Goal: Task Accomplishment & Management: Manage account settings

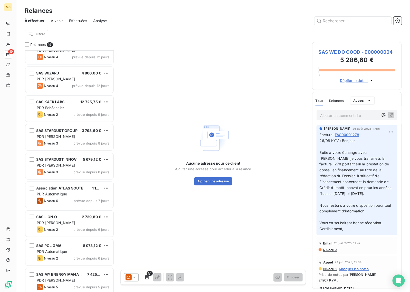
scroll to position [128, 0]
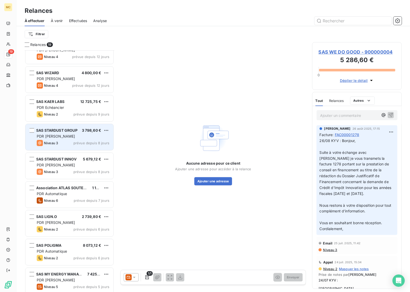
click at [75, 138] on div "PDR [PERSON_NAME]" at bounding box center [73, 136] width 73 height 5
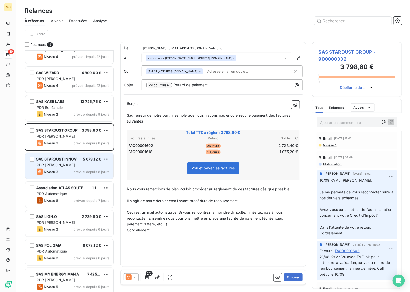
click at [62, 168] on div "Niveau 3 prévue depuis 8 jours" at bounding box center [73, 171] width 73 height 6
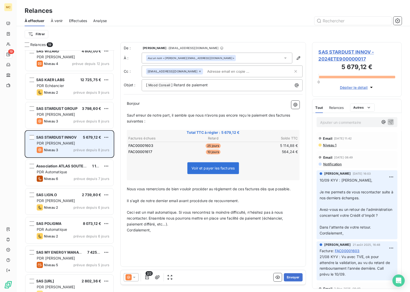
scroll to position [161, 0]
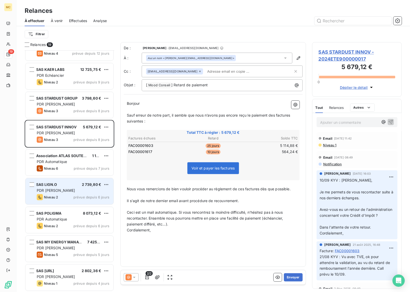
click at [84, 194] on div "Niveau 2 prévue depuis 6 jours" at bounding box center [73, 197] width 73 height 6
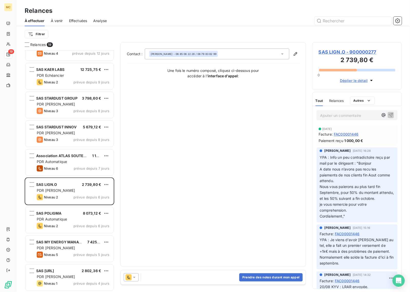
click at [128, 275] on icon at bounding box center [128, 277] width 6 height 6
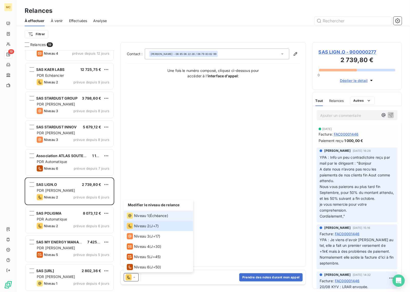
click at [148, 216] on div "Niveau 1 ( Échéance )" at bounding box center [147, 215] width 41 height 6
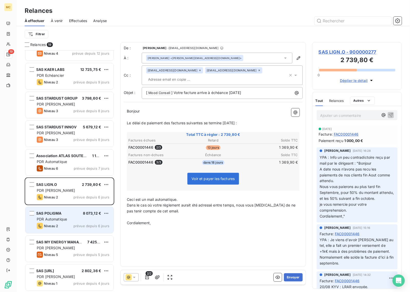
click at [74, 222] on div "SAS POLIGMA 8 073,12 € PDR Automatique Niveau 2 prévue depuis 6 jours" at bounding box center [69, 220] width 88 height 26
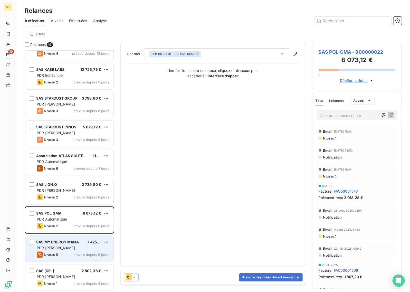
click at [72, 247] on div "PDR [PERSON_NAME]" at bounding box center [73, 247] width 73 height 5
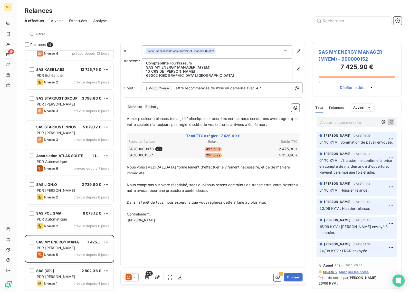
click at [328, 122] on p "Ajouter un commentaire ﻿" at bounding box center [349, 122] width 58 height 6
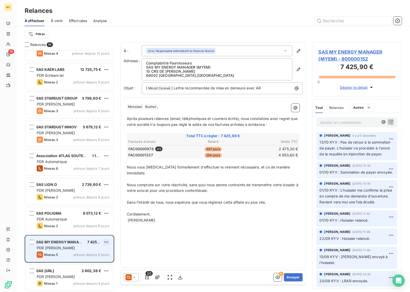
click at [105, 243] on html "MC 19 Relances À effectuer À venir Effectuées Analyse Filtrer Relances 19 Monsi…" at bounding box center [205, 146] width 410 height 292
click at [88, 262] on div "Passer cette action" at bounding box center [84, 261] width 46 height 8
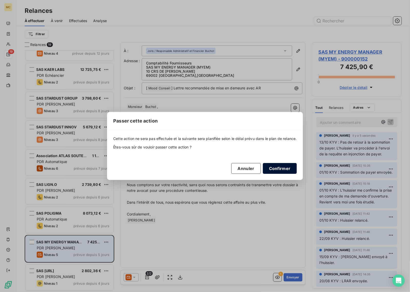
click at [293, 165] on button "Confirmer" at bounding box center [280, 168] width 34 height 11
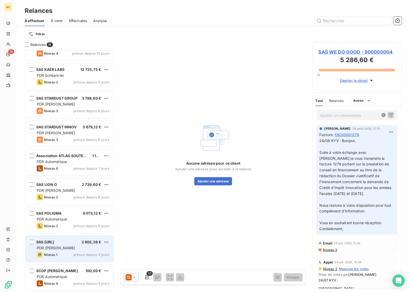
click at [67, 253] on div "Niveau 1 prévue depuis 4 jours" at bounding box center [73, 254] width 73 height 6
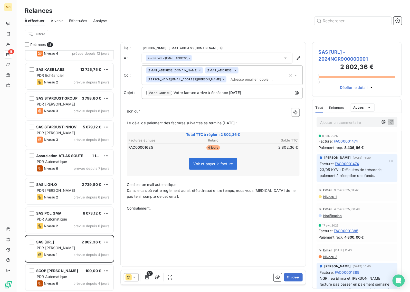
click at [339, 53] on span "SAS [URL] - 2024NGR900000001" at bounding box center [356, 55] width 77 height 14
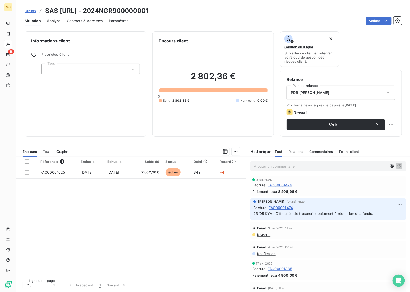
click at [319, 94] on div "PDR [PERSON_NAME]" at bounding box center [340, 92] width 109 height 14
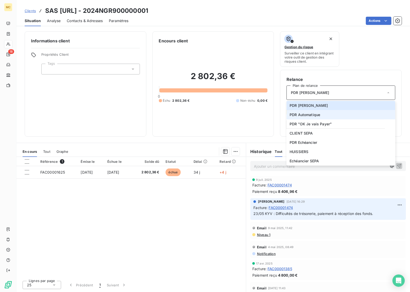
click at [316, 116] on span "PDR Automatique" at bounding box center [304, 114] width 31 height 5
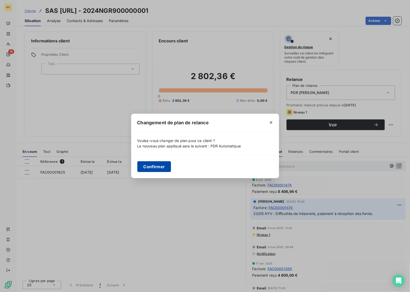
click at [149, 168] on button "Confirmer" at bounding box center [154, 166] width 34 height 11
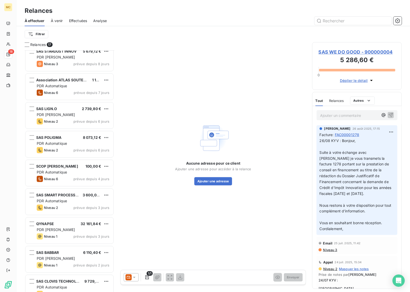
scroll to position [247, 0]
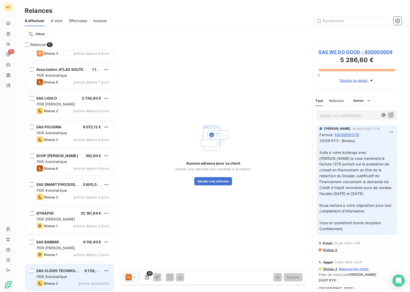
click at [75, 276] on div "PDR Automatique" at bounding box center [73, 276] width 73 height 5
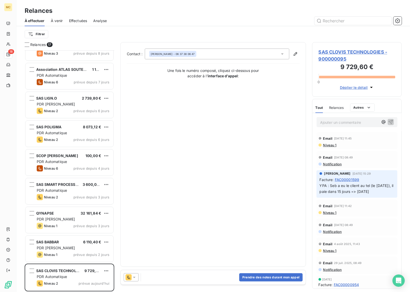
click at [140, 277] on div at bounding box center [132, 277] width 17 height 8
click at [137, 276] on icon at bounding box center [134, 276] width 5 height 5
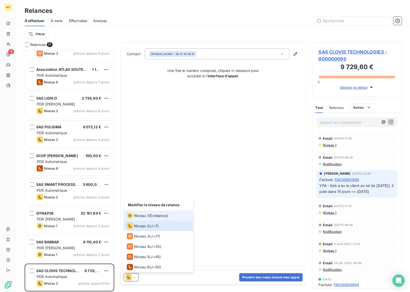
click at [153, 215] on span "Échéance )" at bounding box center [159, 215] width 18 height 5
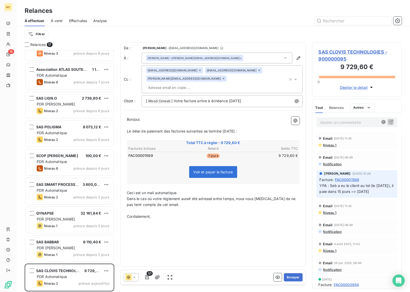
drag, startPoint x: 253, startPoint y: 121, endPoint x: 125, endPoint y: 124, distance: 128.0
click at [125, 124] on div "Bonjour, ﻿ Le délai de paiement des factures suivantes se termine [DATE] : ﻿ To…" at bounding box center [213, 170] width 179 height 115
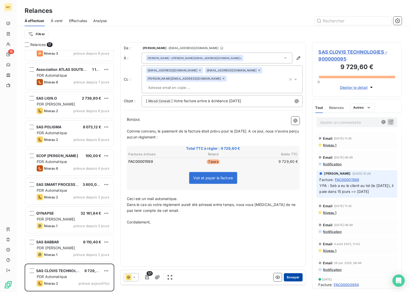
click at [294, 275] on button "Envoyer" at bounding box center [293, 277] width 19 height 8
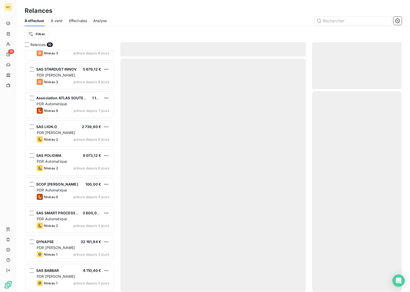
scroll to position [218, 0]
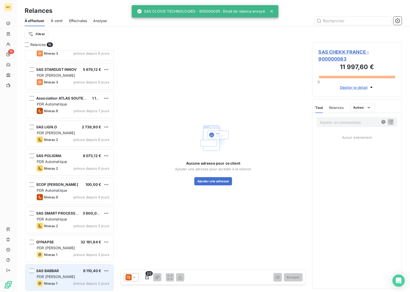
click at [66, 275] on div "PDR [PERSON_NAME]" at bounding box center [73, 276] width 73 height 5
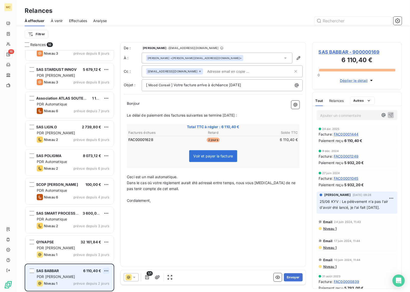
click at [108, 271] on html "MC 16 Relances À effectuer À venir Effectuées Analyse Filtrer Relances 16 SAS W…" at bounding box center [205, 146] width 410 height 292
click at [82, 261] on div "Passer cette action" at bounding box center [84, 260] width 46 height 8
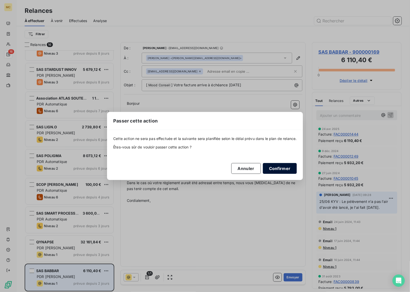
click at [287, 168] on button "Confirmer" at bounding box center [280, 168] width 34 height 11
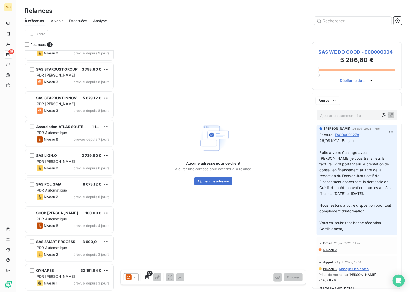
scroll to position [189, 0]
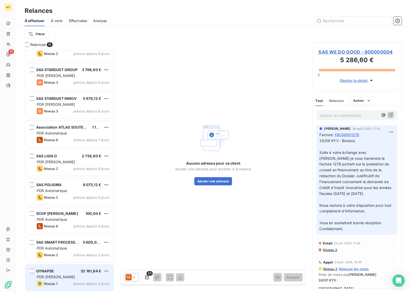
click at [66, 270] on div "QYNAPSE 32 161,84 €" at bounding box center [73, 271] width 73 height 5
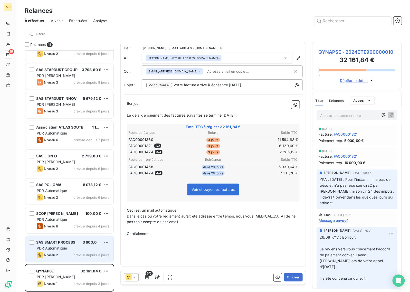
click at [65, 252] on div "Niveau 2 prévue depuis 3 jours" at bounding box center [73, 255] width 73 height 6
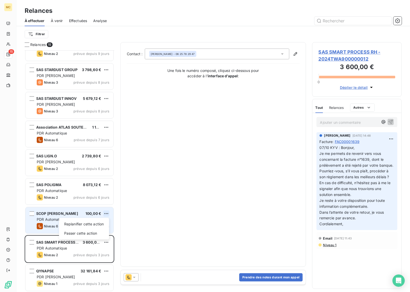
click at [107, 213] on html "MC 15 Relances À effectuer À venir Effectuées Analyse Filtrer Relances 15 SAS W…" at bounding box center [205, 146] width 410 height 292
click at [90, 232] on div "Passer cette action" at bounding box center [84, 233] width 46 height 8
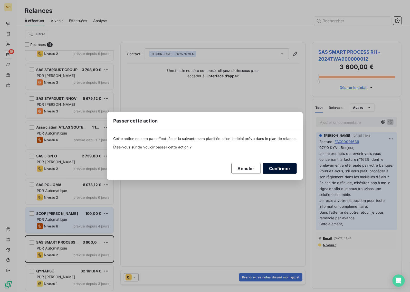
click at [273, 171] on button "Confirmer" at bounding box center [280, 168] width 34 height 11
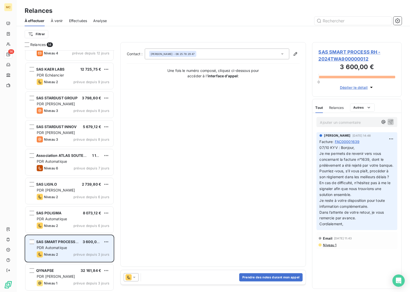
scroll to position [161, 0]
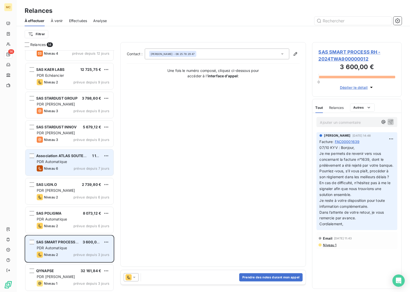
click at [77, 162] on div "PDR Automatique" at bounding box center [73, 161] width 73 height 5
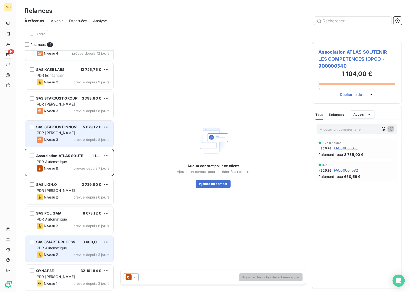
click at [70, 133] on div "PDR [PERSON_NAME]" at bounding box center [73, 132] width 73 height 5
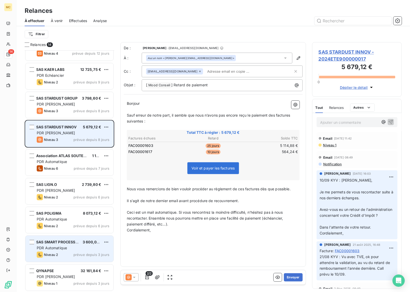
scroll to position [128, 0]
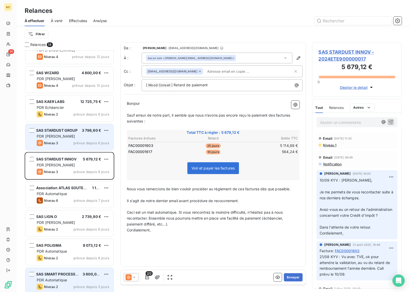
click at [76, 139] on div "SAS STARDUST GROUP 3 798,60 € PDR [PERSON_NAME] 3 prévue depuis 8 jours" at bounding box center [69, 137] width 88 height 26
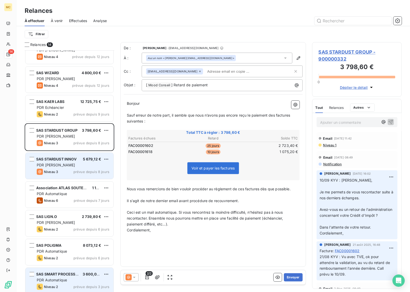
click at [71, 170] on div "Niveau 3 prévue depuis 8 jours" at bounding box center [73, 171] width 73 height 6
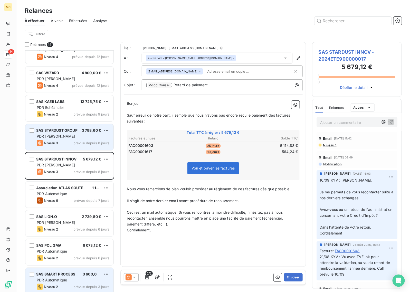
click at [75, 134] on div "PDR [PERSON_NAME]" at bounding box center [73, 136] width 73 height 5
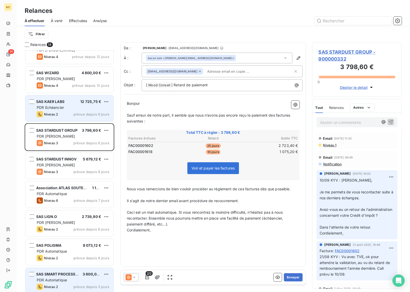
click at [73, 109] on div "PDR Echéancier" at bounding box center [73, 107] width 73 height 5
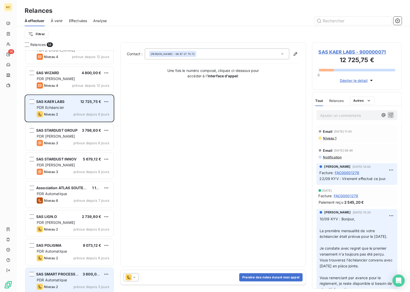
scroll to position [96, 0]
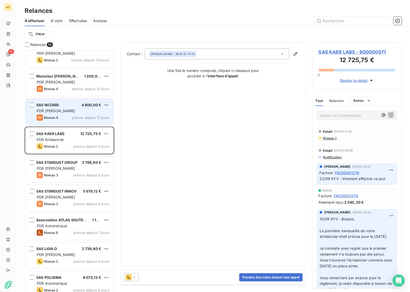
click at [73, 110] on div "PDR [PERSON_NAME]" at bounding box center [73, 110] width 73 height 5
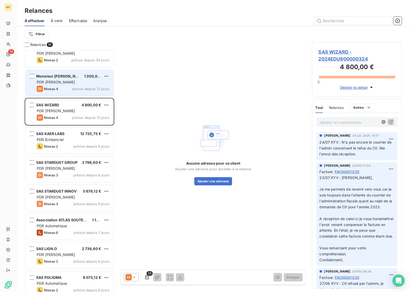
click at [72, 84] on div "PDR [PERSON_NAME]" at bounding box center [73, 82] width 73 height 5
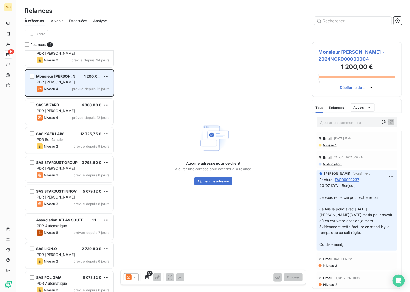
scroll to position [64, 0]
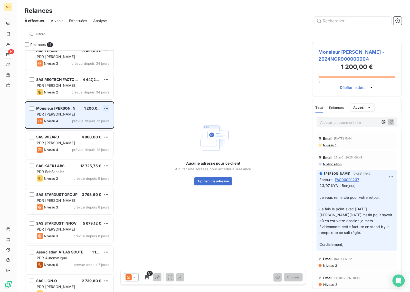
click at [106, 108] on html "MC 14 Relances À effectuer À venir Effectuées Analyse Filtrer Relances 14 SAS W…" at bounding box center [205, 146] width 410 height 292
click at [87, 127] on div "Passer cette action" at bounding box center [84, 128] width 46 height 8
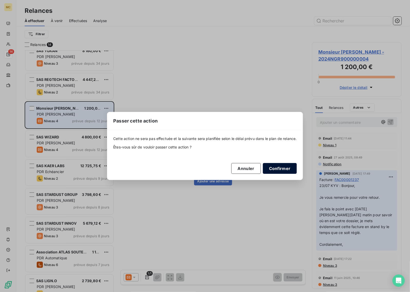
click at [286, 170] on button "Confirmer" at bounding box center [280, 168] width 34 height 11
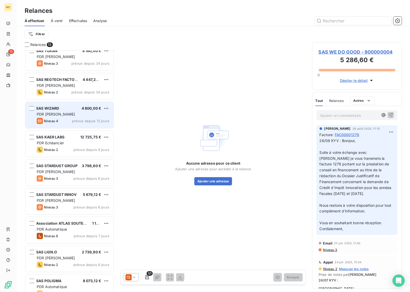
click at [85, 116] on div "PDR [PERSON_NAME]" at bounding box center [73, 114] width 73 height 5
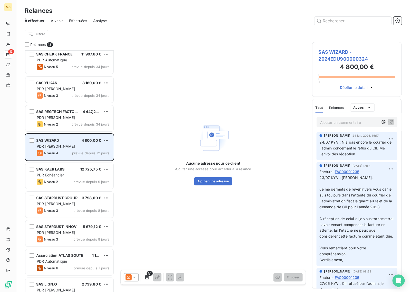
scroll to position [0, 0]
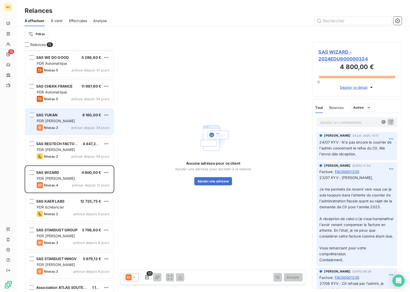
click at [68, 116] on div "SAS YUKAN 8 160,00 €" at bounding box center [73, 115] width 73 height 5
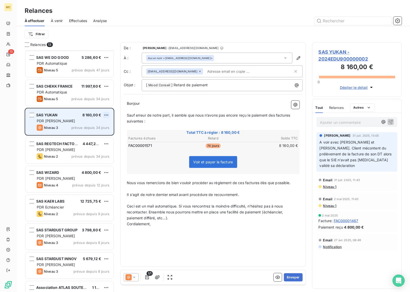
click at [103, 114] on html "MC 13 Relances À effectuer À venir Effectuées Analyse Filtrer Relances 13 SAS W…" at bounding box center [205, 146] width 410 height 292
click at [94, 135] on div "Passer cette action" at bounding box center [84, 135] width 46 height 8
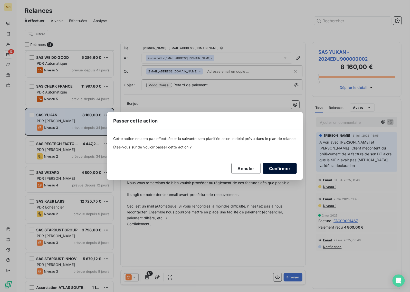
click at [289, 169] on button "Confirmer" at bounding box center [280, 168] width 34 height 11
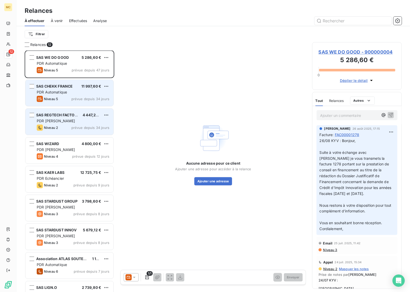
click at [65, 96] on div "Niveau 5 prévue depuis 34 jours" at bounding box center [73, 99] width 73 height 6
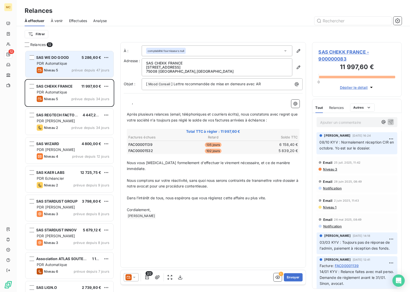
click at [77, 66] on div "SAS WE DO GOOD 5 286,60 € PDR Automatique Niveau 5 prévue depuis 47 jours" at bounding box center [69, 64] width 88 height 26
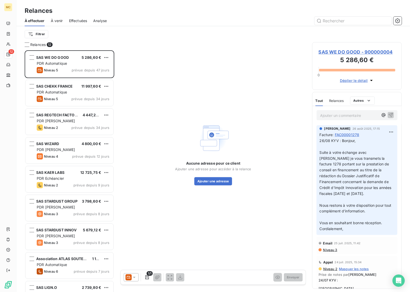
drag, startPoint x: 77, startPoint y: 66, endPoint x: 88, endPoint y: 41, distance: 27.7
click at [88, 41] on div "Filtrer" at bounding box center [213, 34] width 377 height 16
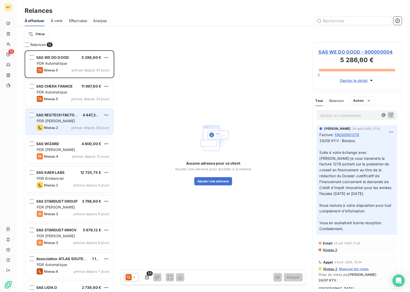
click at [71, 115] on span "SAS REGTECH FACTORY" at bounding box center [57, 115] width 43 height 4
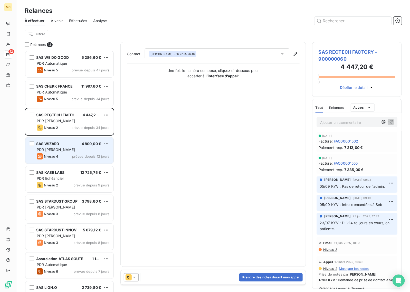
click at [71, 140] on div "SAS WIZARD 4 800,00 € PDR [PERSON_NAME] 4 prévue depuis 12 jours" at bounding box center [69, 150] width 88 height 26
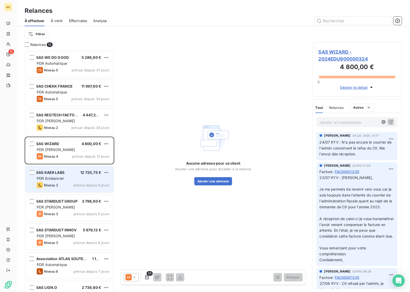
click at [81, 181] on div "SAS KAER LABS 12 725,75 € PDR Echéancier Niveau 2 prévue depuis 9 jours" at bounding box center [69, 179] width 88 height 26
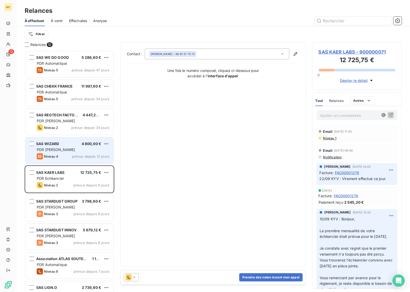
click at [70, 153] on div "Niveau 4 prévue depuis 12 jours" at bounding box center [73, 156] width 73 height 6
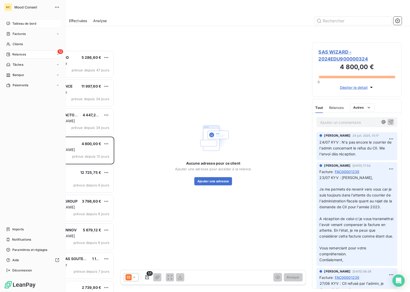
click at [12, 22] on div "Tableau de bord" at bounding box center [32, 23] width 57 height 8
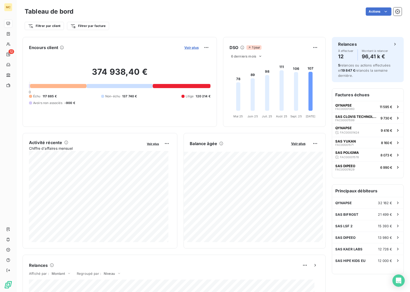
click at [190, 45] on span "Voir plus" at bounding box center [191, 47] width 14 height 4
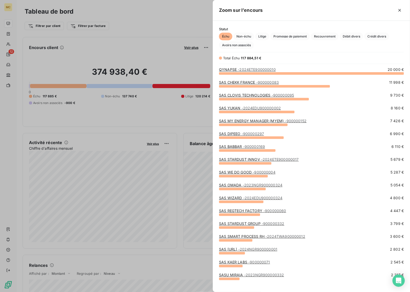
click at [142, 21] on div at bounding box center [205, 146] width 410 height 292
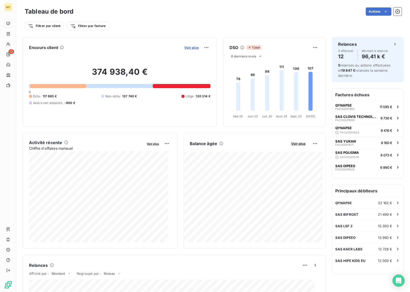
click at [189, 49] on span "Voir plus" at bounding box center [191, 47] width 14 height 4
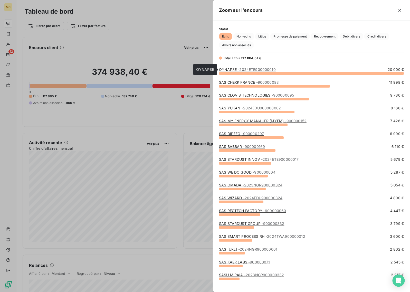
click at [236, 69] on link "QYNAPSE - 2024ETE900000010" at bounding box center [247, 69] width 57 height 4
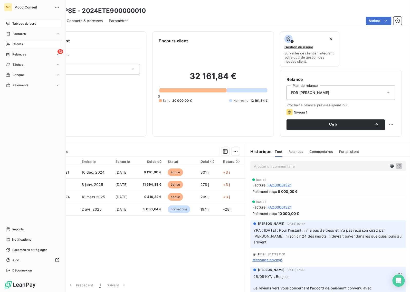
click at [9, 22] on icon at bounding box center [8, 24] width 4 height 4
